Goal: Find specific page/section: Find specific page/section

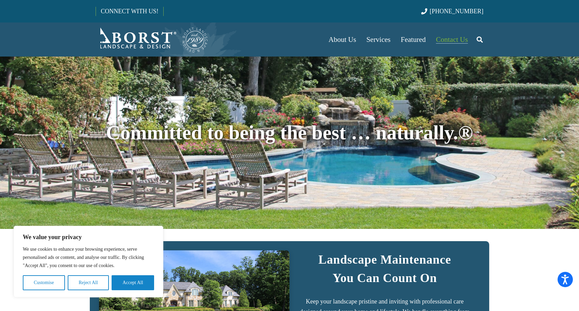
click at [453, 40] on span "Contact Us" at bounding box center [452, 39] width 32 height 8
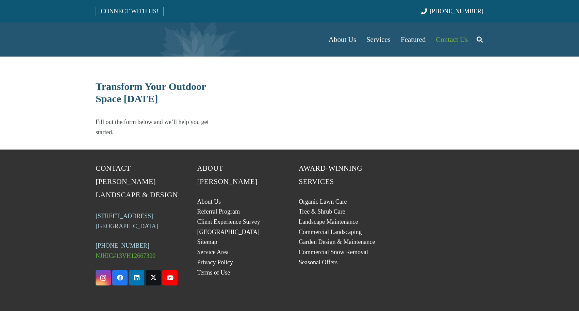
select select "******"
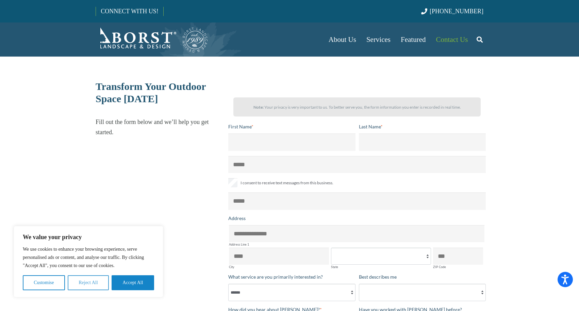
click at [78, 278] on button "Reject All" at bounding box center [88, 282] width 41 height 15
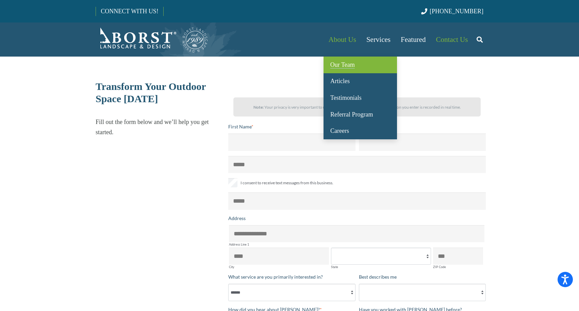
click at [337, 63] on span "Our Team" at bounding box center [342, 64] width 24 height 7
